Goal: Information Seeking & Learning: Learn about a topic

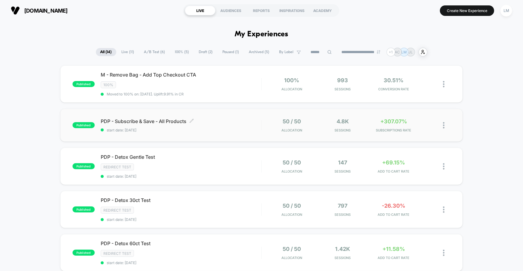
click at [191, 126] on div "PDP - Subscribe & Save - All Products Click to edit experience details Click to…" at bounding box center [181, 125] width 161 height 14
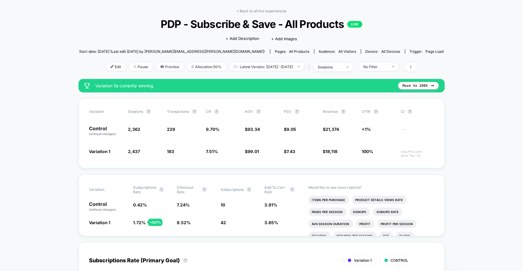
scroll to position [22, 0]
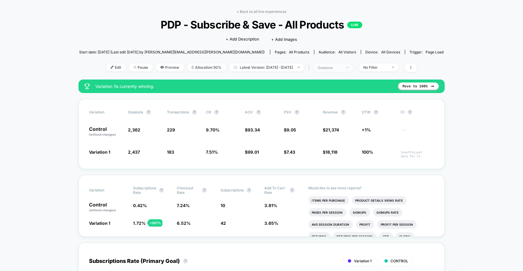
click at [342, 68] on div "sessions" at bounding box center [330, 67] width 24 height 4
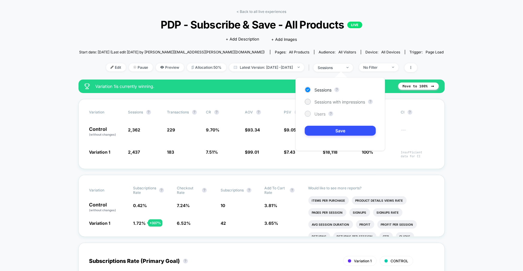
click at [315, 112] on span "Users" at bounding box center [319, 113] width 11 height 5
click at [346, 133] on button "Save" at bounding box center [340, 131] width 71 height 10
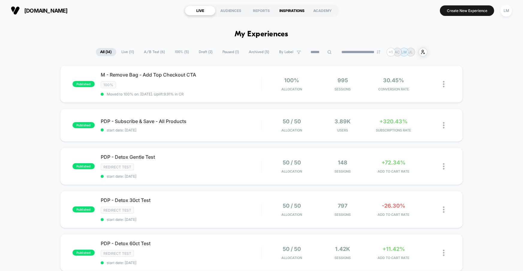
click at [297, 12] on div "INSPIRATIONS" at bounding box center [292, 11] width 31 height 10
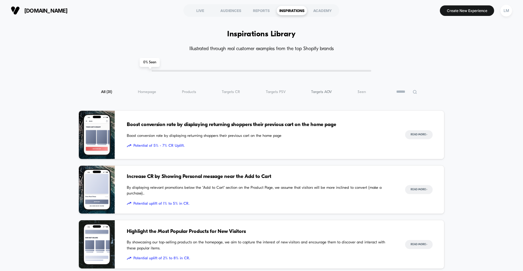
click at [318, 94] on span "Targets AOV ( 31 )" at bounding box center [321, 92] width 21 height 4
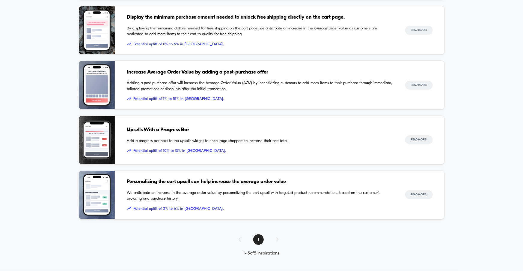
scroll to position [159, 0]
click at [175, 184] on span "Personalizing the cart upsell can help increase the average order value" at bounding box center [260, 182] width 267 height 8
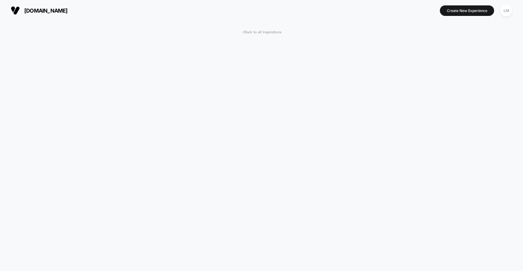
click at [263, 30] on span "< Back to all Inspirations" at bounding box center [262, 32] width 40 height 4
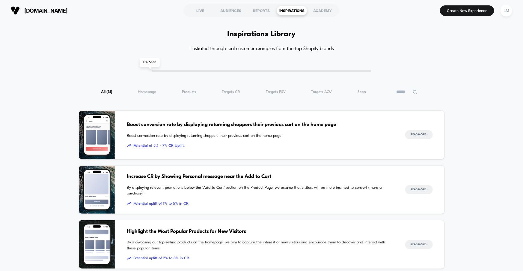
click at [108, 93] on span "( 31 )" at bounding box center [110, 92] width 6 height 4
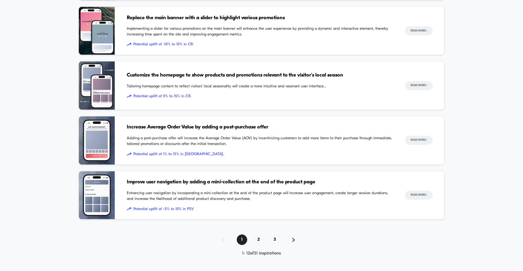
scroll to position [542, 0]
click at [237, 183] on span "Improve user navigation by adding a mini-collection at the end of the product p…" at bounding box center [260, 182] width 267 height 8
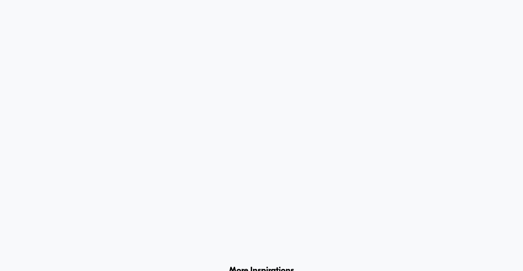
scroll to position [2937, 0]
